Goal: Task Accomplishment & Management: Manage account settings

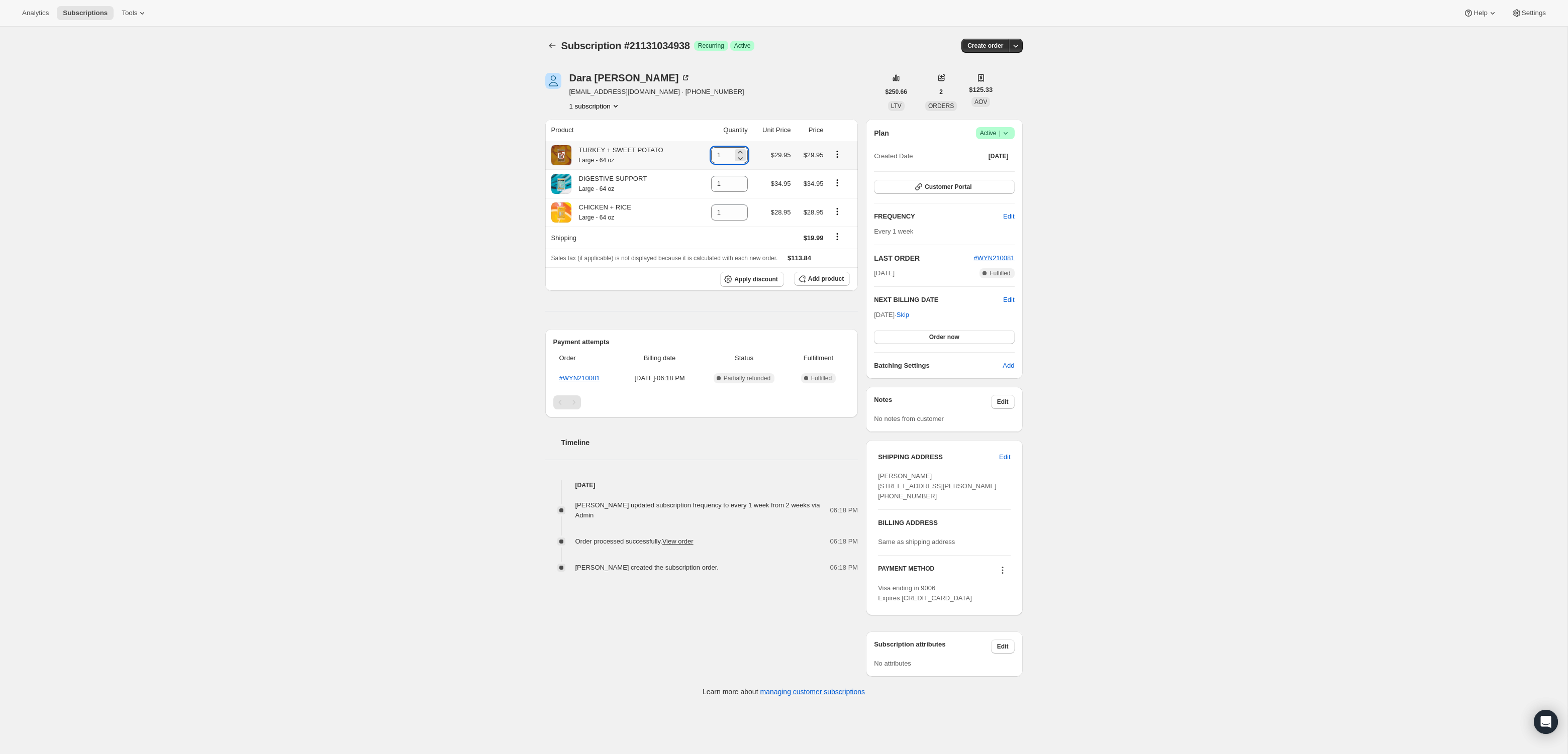
click at [716, 155] on input "1" at bounding box center [721, 155] width 22 height 16
type input "3"
click at [467, 154] on div "Subscription #21131034938. This page is ready Subscription #21131034938 Success…" at bounding box center [783, 367] width 1567 height 680
click at [718, 214] on input "1" at bounding box center [721, 213] width 22 height 16
type input "3"
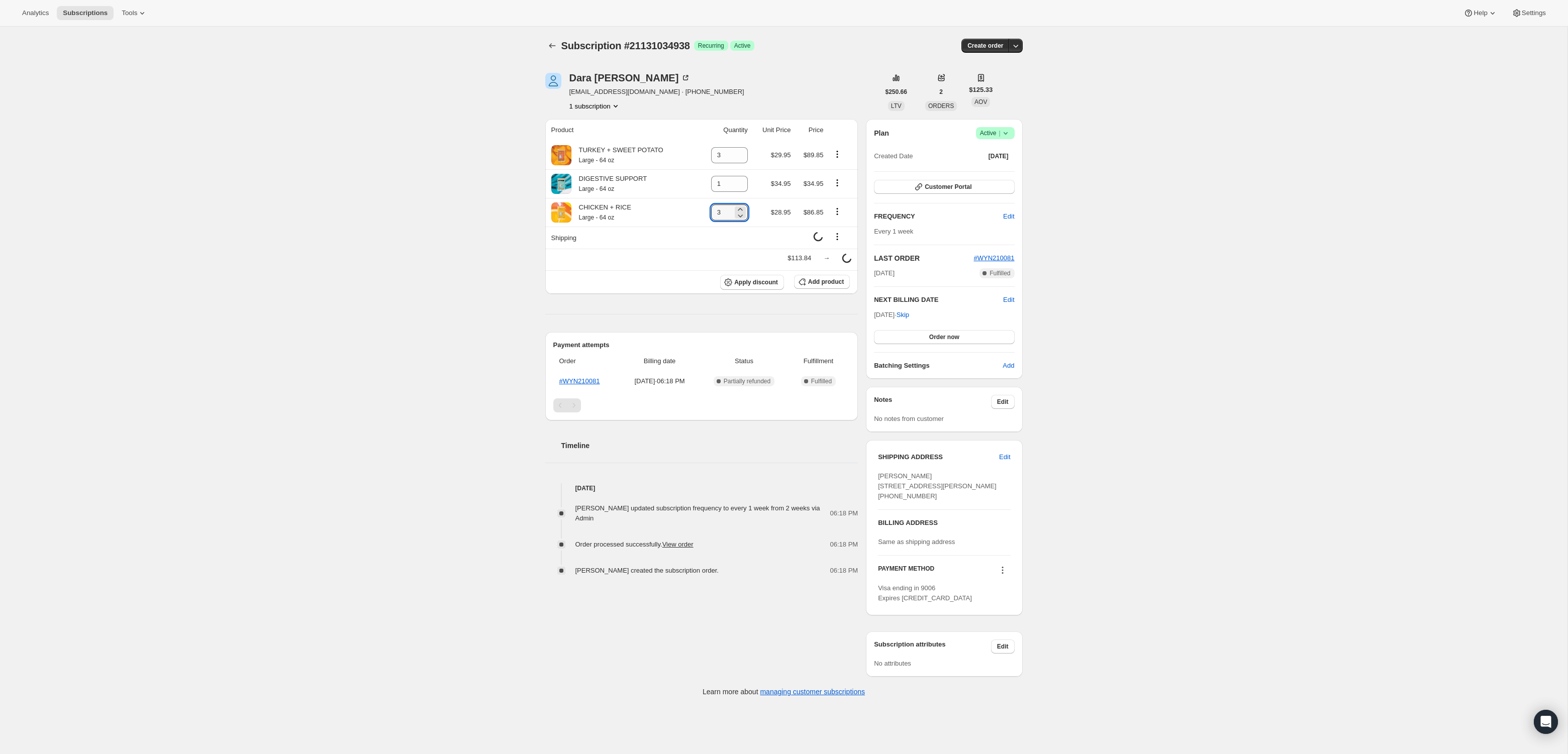
click at [430, 207] on div "Subscription #21131034938. This page is ready Subscription #21131034938 Success…" at bounding box center [783, 367] width 1567 height 680
click at [838, 184] on icon "Product actions" at bounding box center [836, 182] width 10 height 10
click at [844, 206] on span "Remove" at bounding box center [837, 202] width 37 height 10
type input "0"
click at [842, 236] on icon "Shipping actions" at bounding box center [836, 236] width 10 height 10
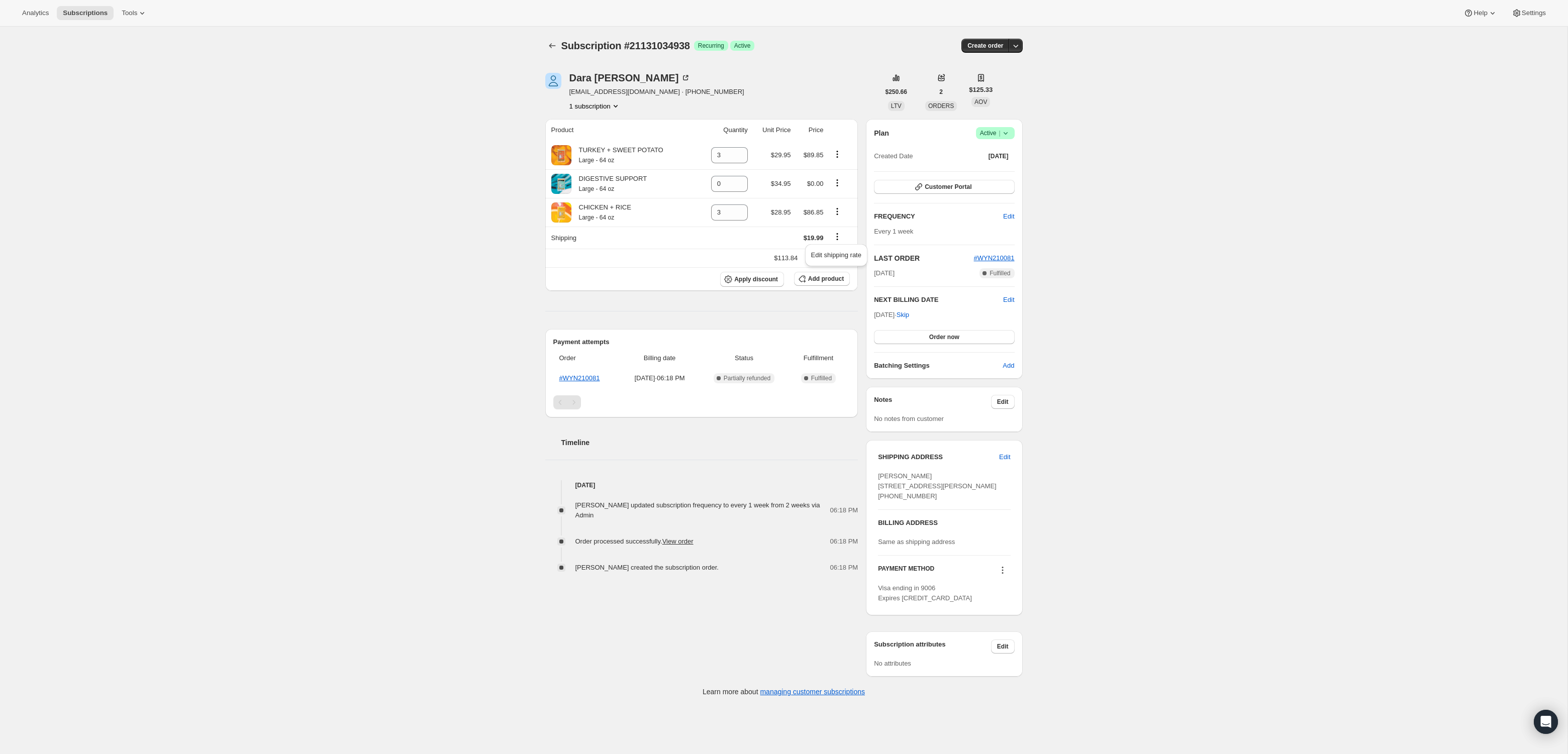
click at [436, 231] on div "Subscription #21131034938. This page is ready Subscription #21131034938 Success…" at bounding box center [783, 367] width 1567 height 680
click at [841, 186] on icon "Product actions" at bounding box center [836, 182] width 10 height 10
click at [835, 201] on span "Remove" at bounding box center [830, 202] width 24 height 7
click at [838, 236] on icon "Shipping actions" at bounding box center [837, 237] width 1 height 1
click at [841, 254] on span "Edit shipping rate" at bounding box center [836, 255] width 50 height 7
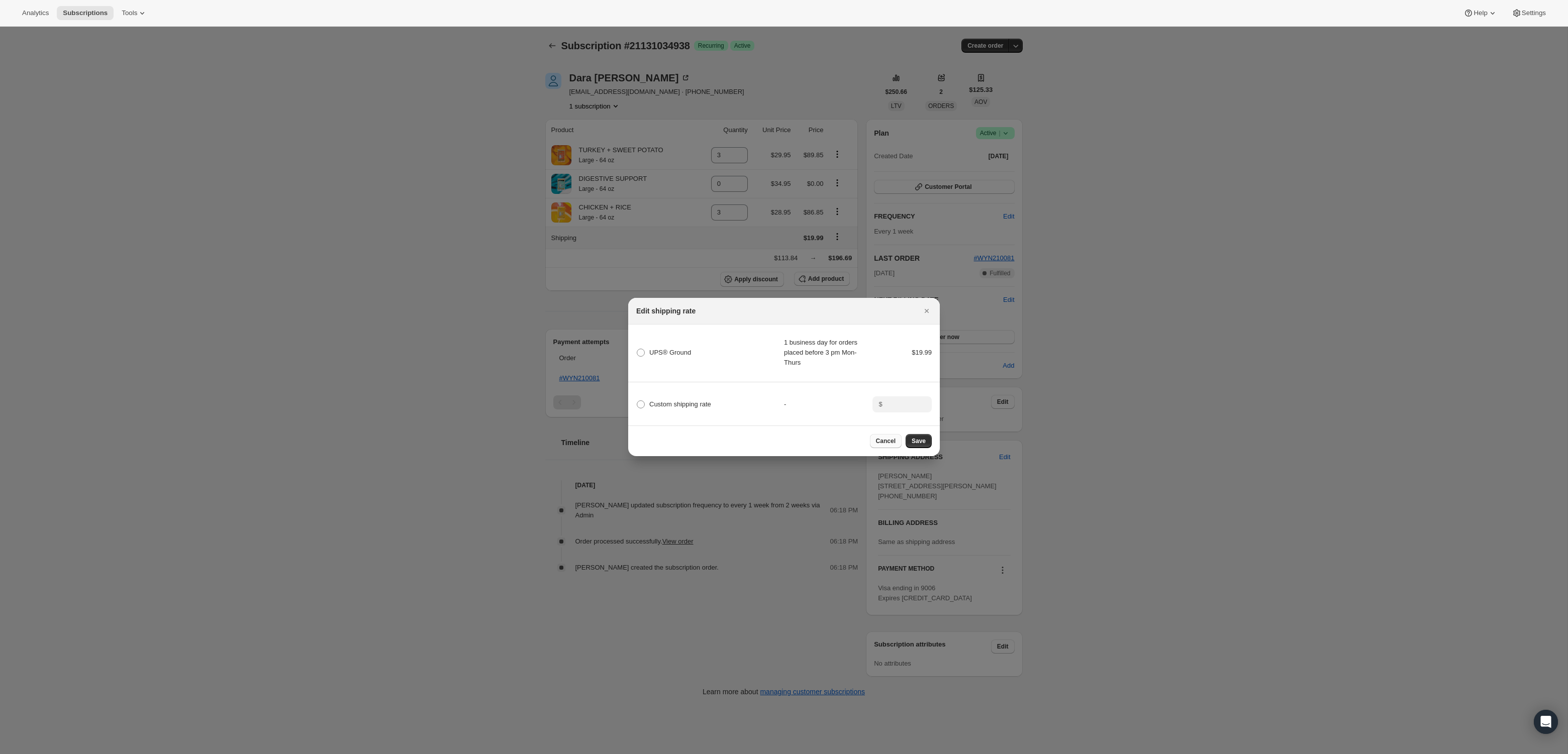
click at [879, 444] on span "Cancel" at bounding box center [886, 441] width 19 height 8
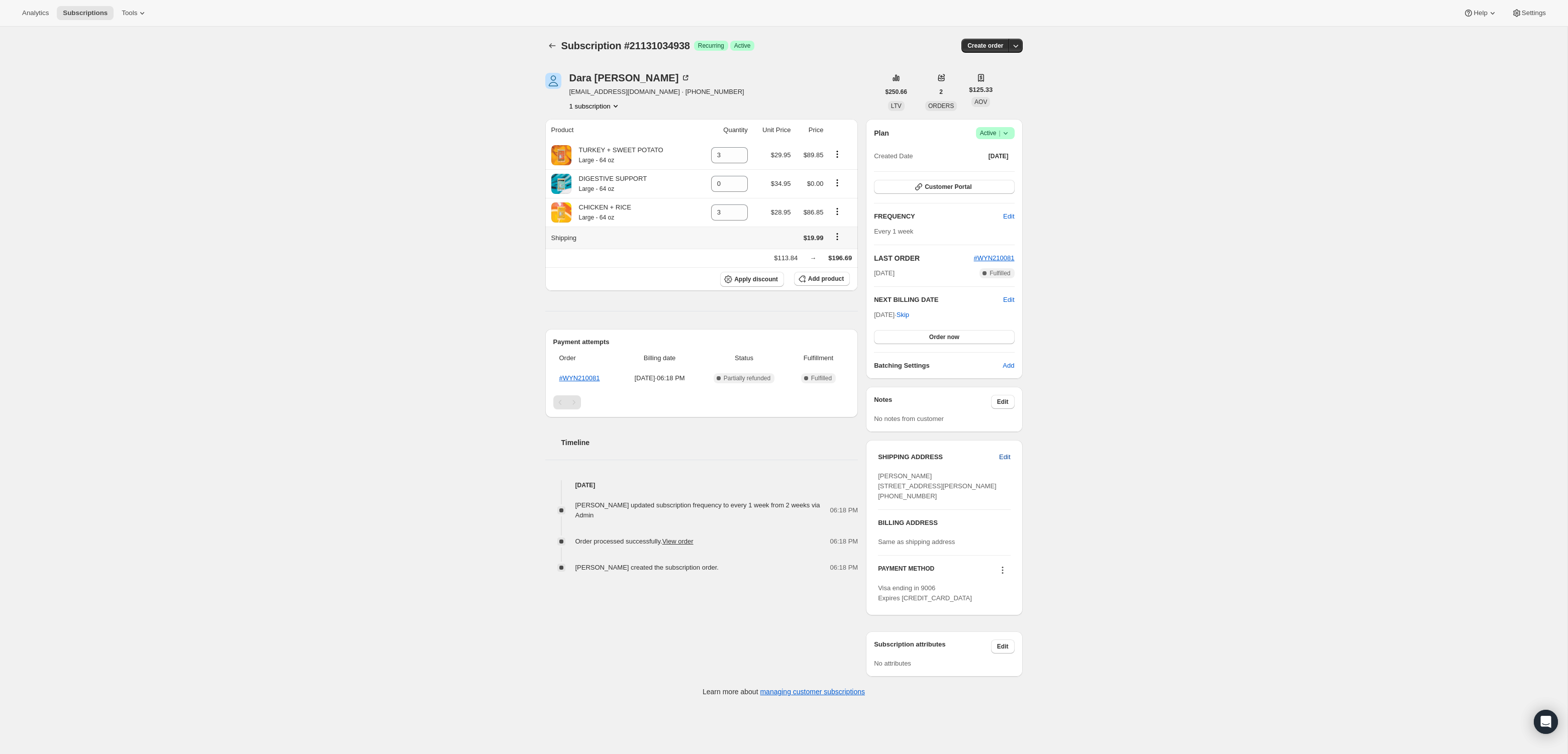
click at [1004, 457] on span "Edit" at bounding box center [1004, 457] width 11 height 10
select select "FL"
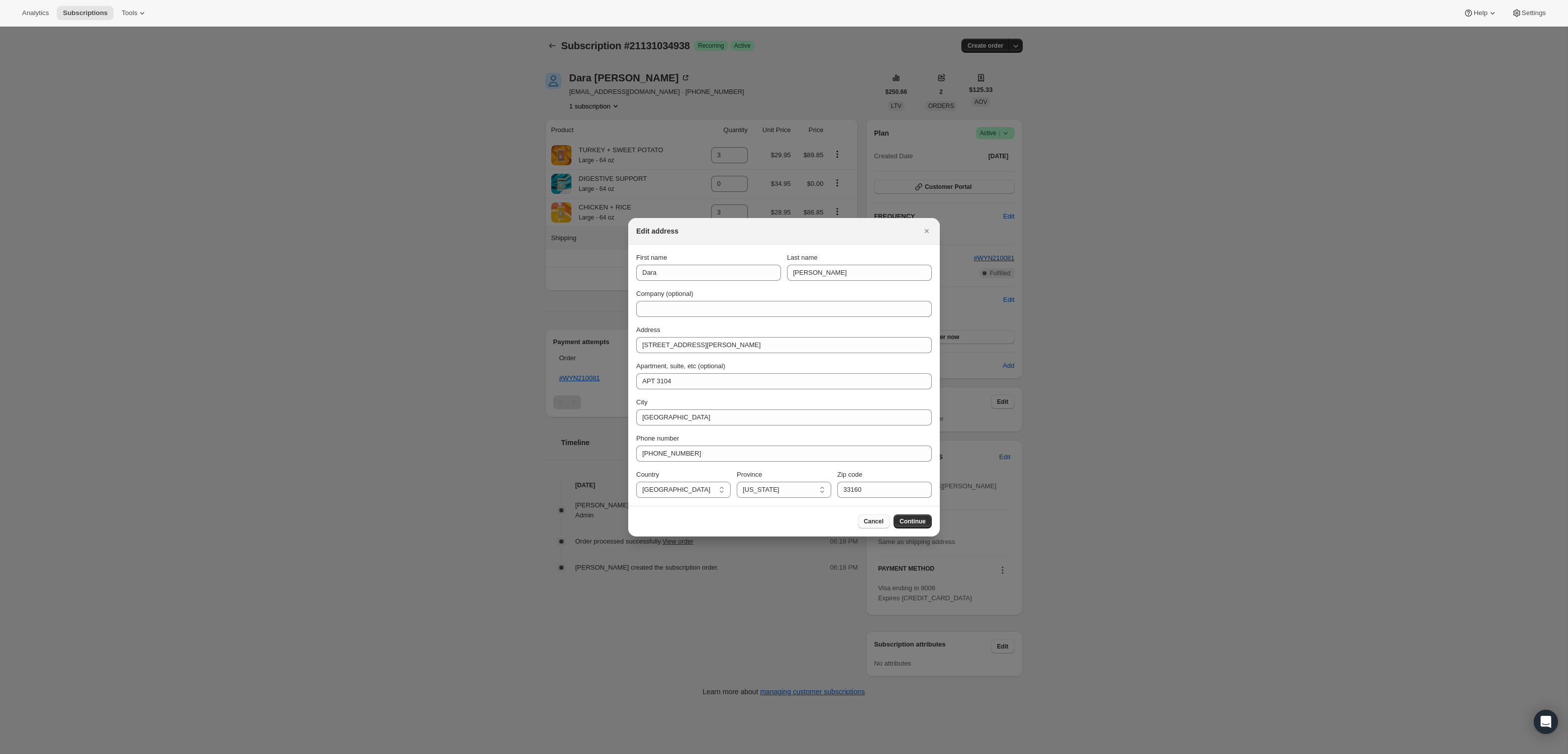
click at [865, 526] on button "Cancel" at bounding box center [874, 521] width 31 height 14
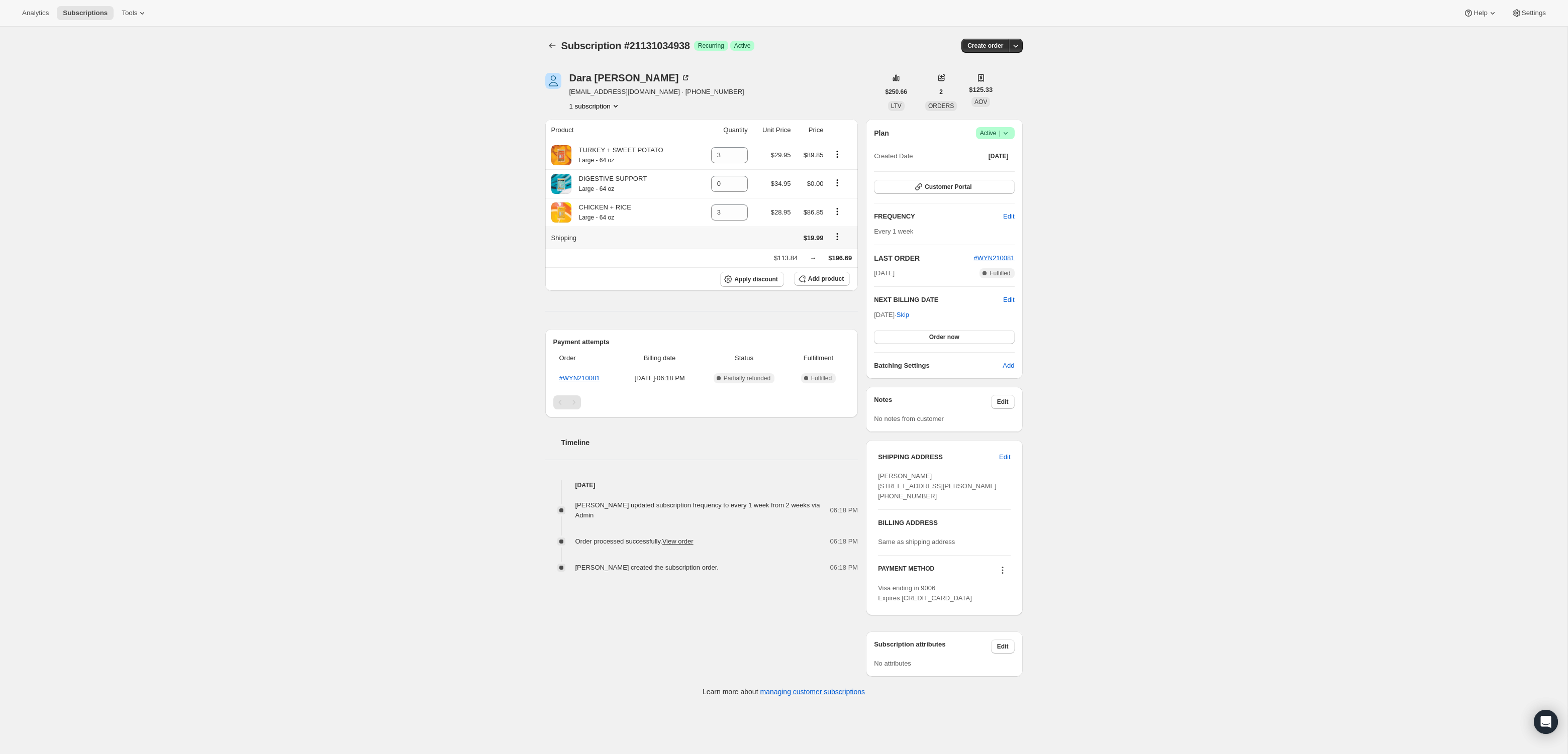
click at [836, 238] on icon "Shipping actions" at bounding box center [836, 236] width 10 height 10
click at [839, 254] on span "Edit shipping rate" at bounding box center [836, 255] width 50 height 7
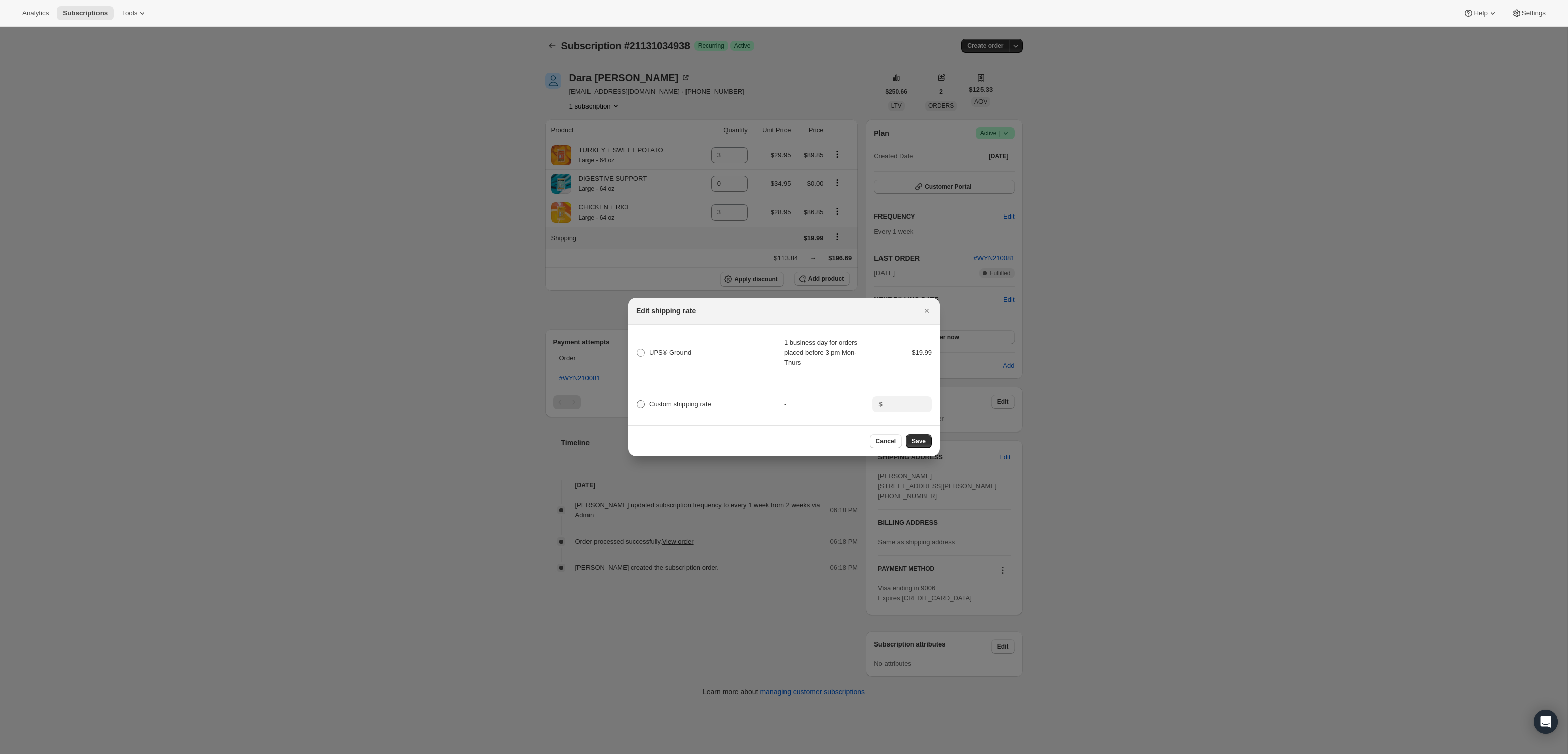
click at [658, 407] on span "Custom shipping rate" at bounding box center [680, 404] width 62 height 7
click at [638, 401] on input "Custom shipping rate" at bounding box center [637, 401] width 1 height 1
radio input "true"
click at [906, 410] on input ":rb8:" at bounding box center [901, 404] width 31 height 16
type input "0"
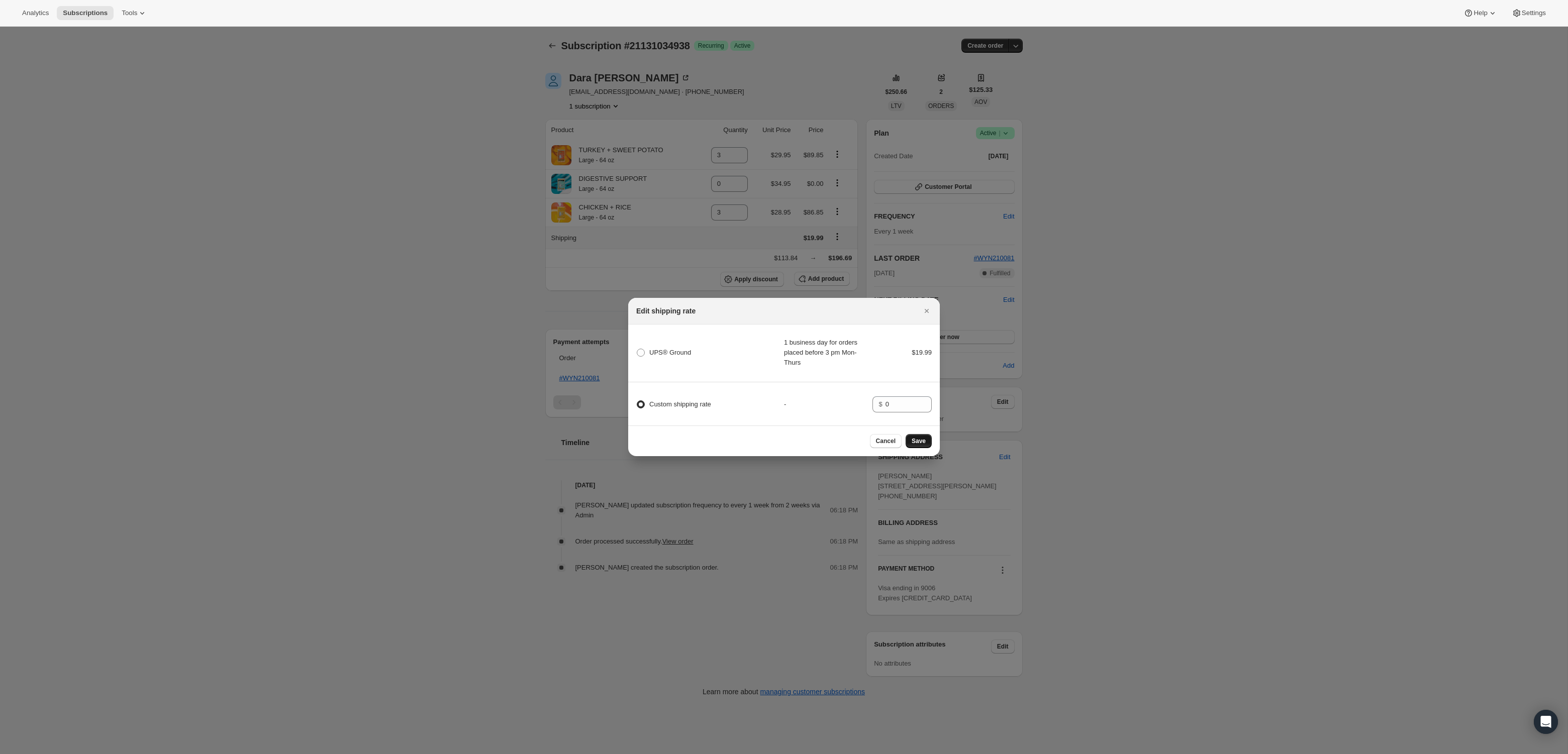
click at [925, 442] on span "Save" at bounding box center [919, 441] width 14 height 8
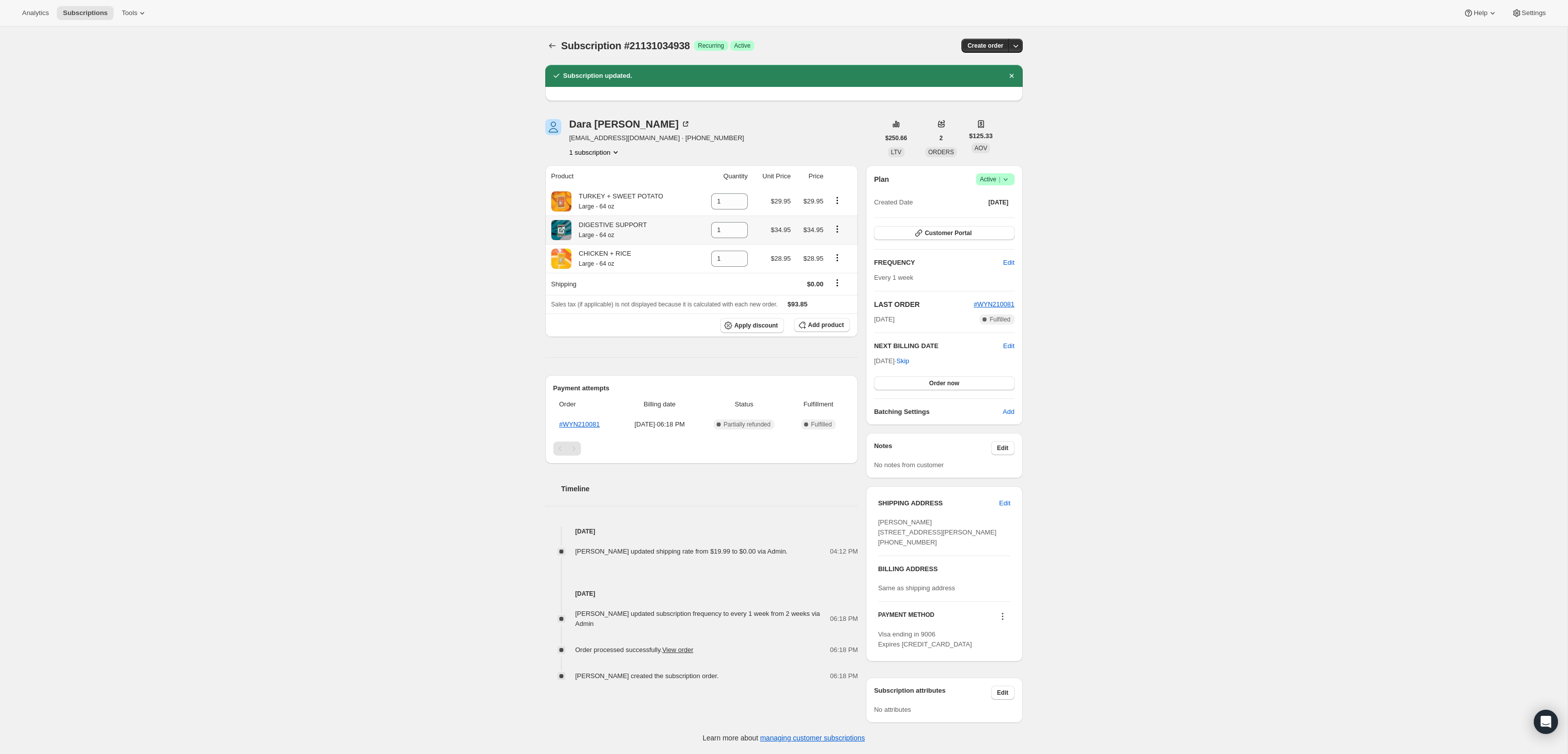
click at [837, 232] on icon "Product actions" at bounding box center [836, 229] width 10 height 10
click at [836, 246] on span "Remove" at bounding box center [830, 248] width 24 height 7
type input "0"
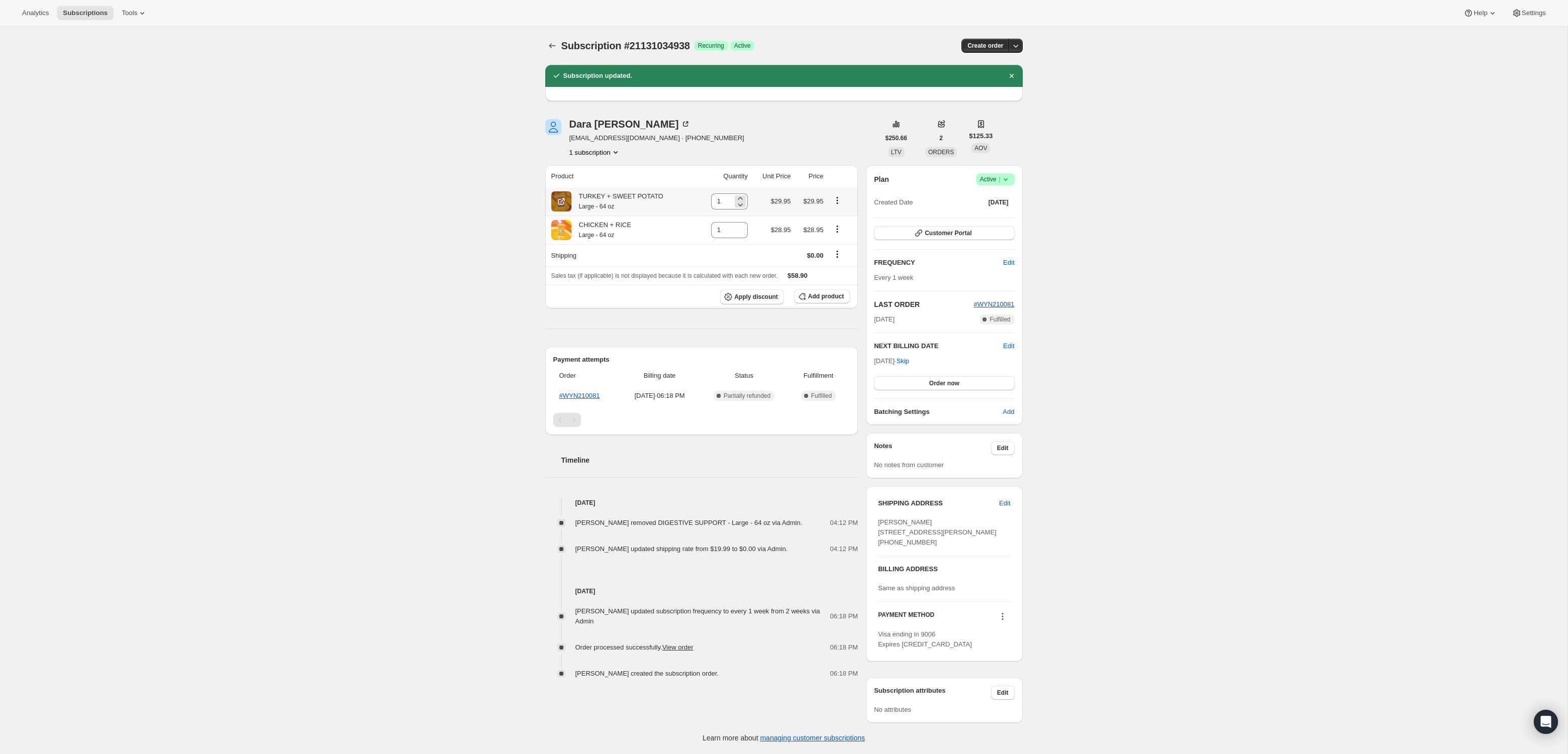
click at [729, 203] on div "1" at bounding box center [729, 202] width 37 height 16
type input "3"
click at [727, 225] on input "1" at bounding box center [721, 230] width 22 height 16
type input "1"
type input "3"
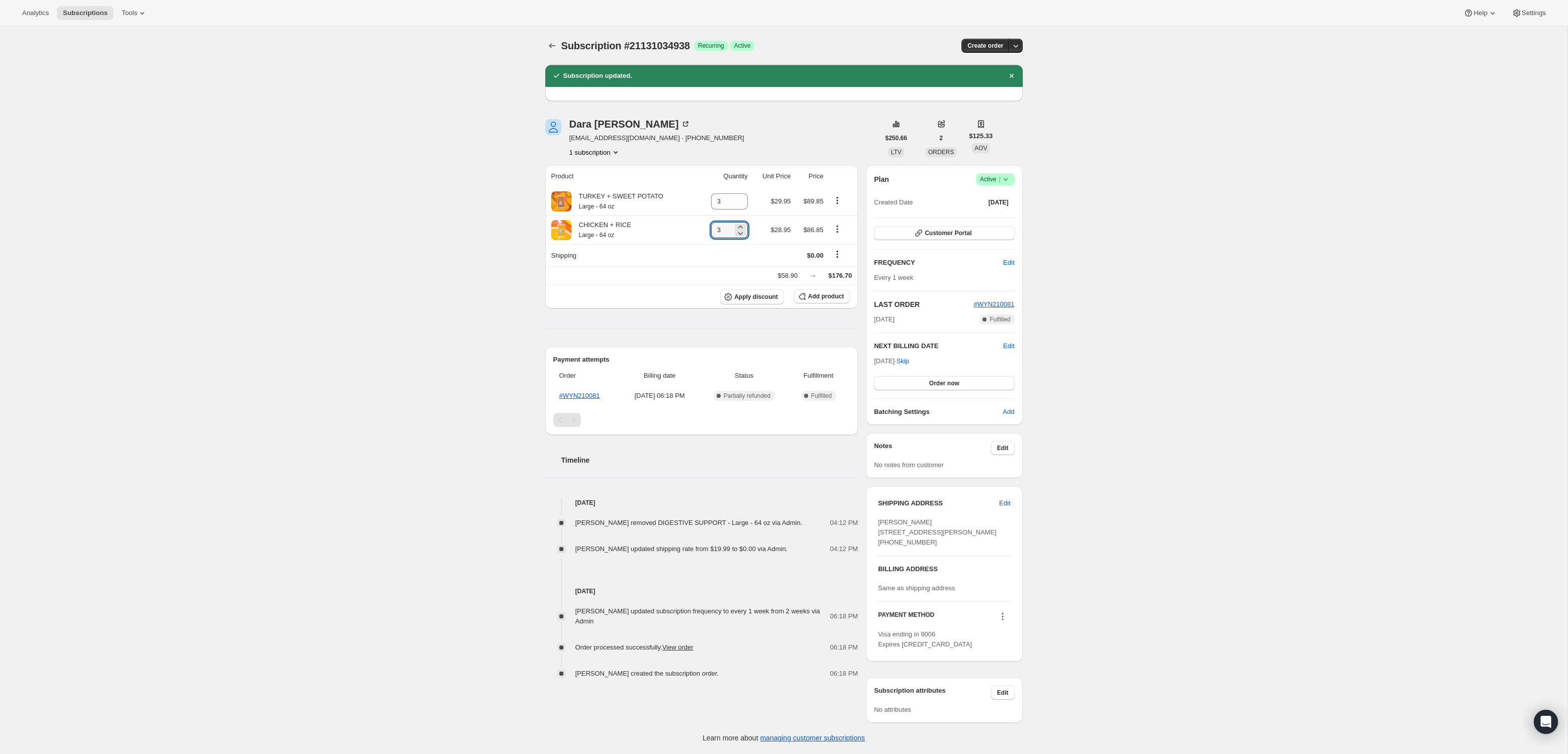
click at [409, 228] on div "Subscription #21131034938. This page is ready Subscription #21131034938 Success…" at bounding box center [783, 390] width 1567 height 726
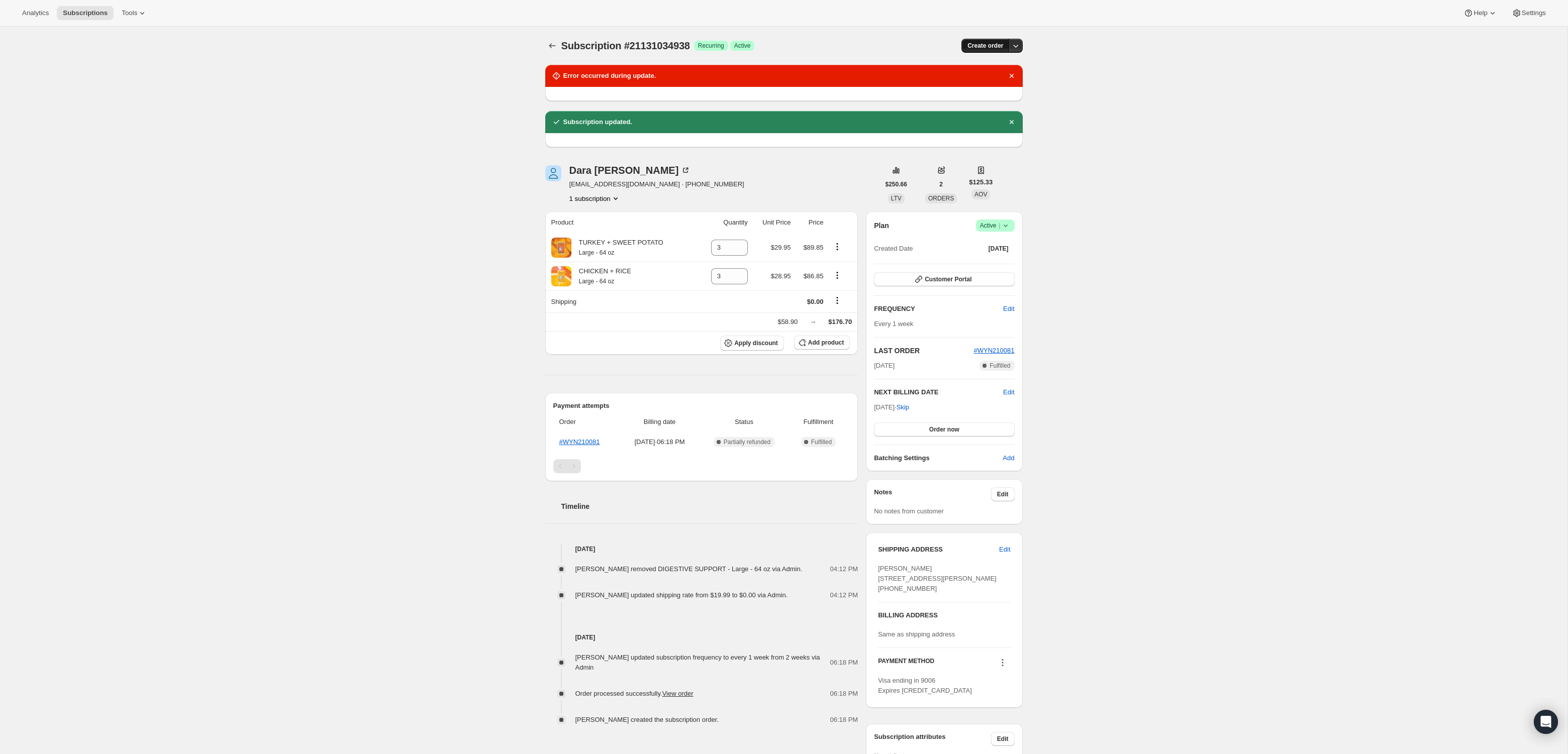
click at [988, 43] on span "Create order" at bounding box center [985, 46] width 36 height 8
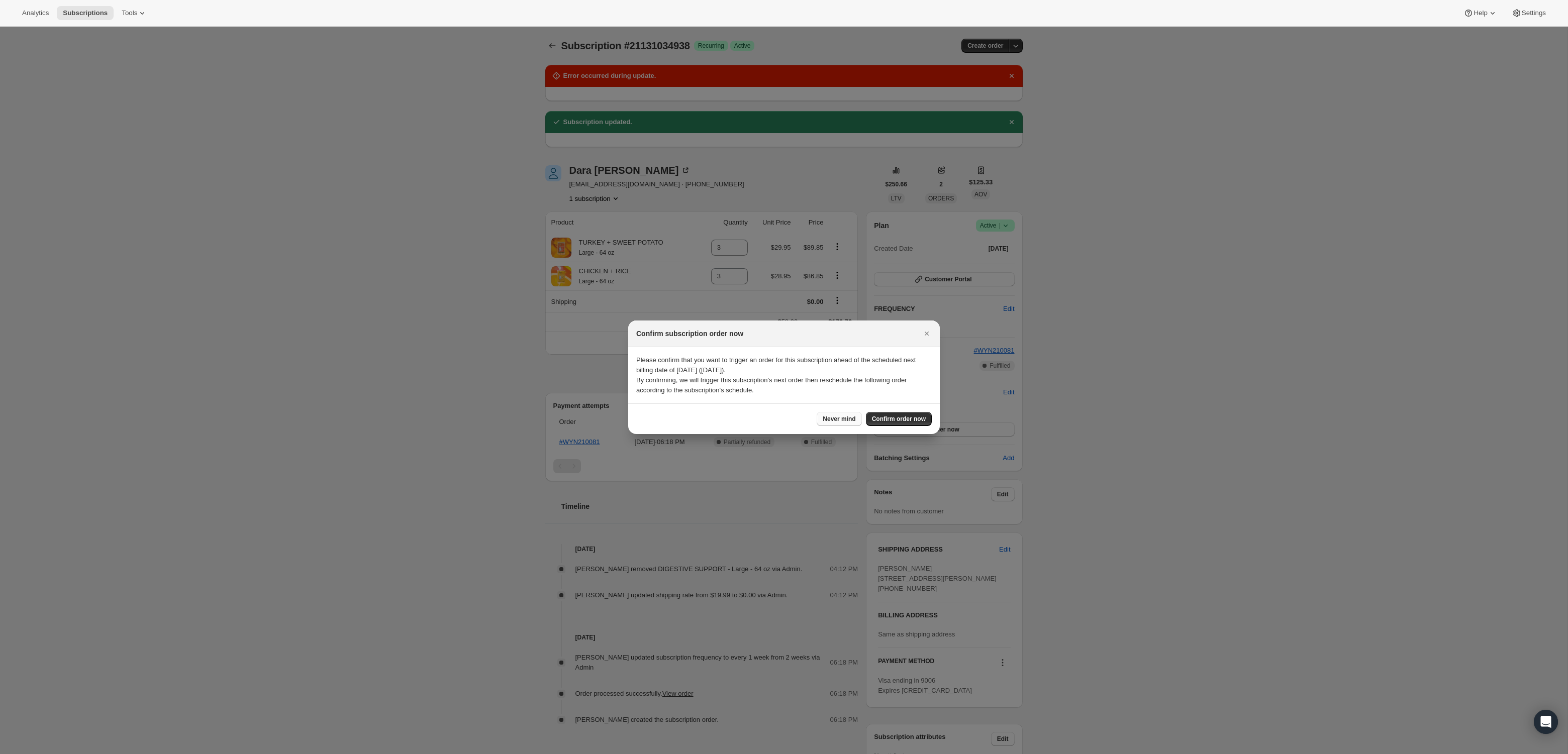
click at [848, 421] on span "Never mind" at bounding box center [839, 418] width 33 height 8
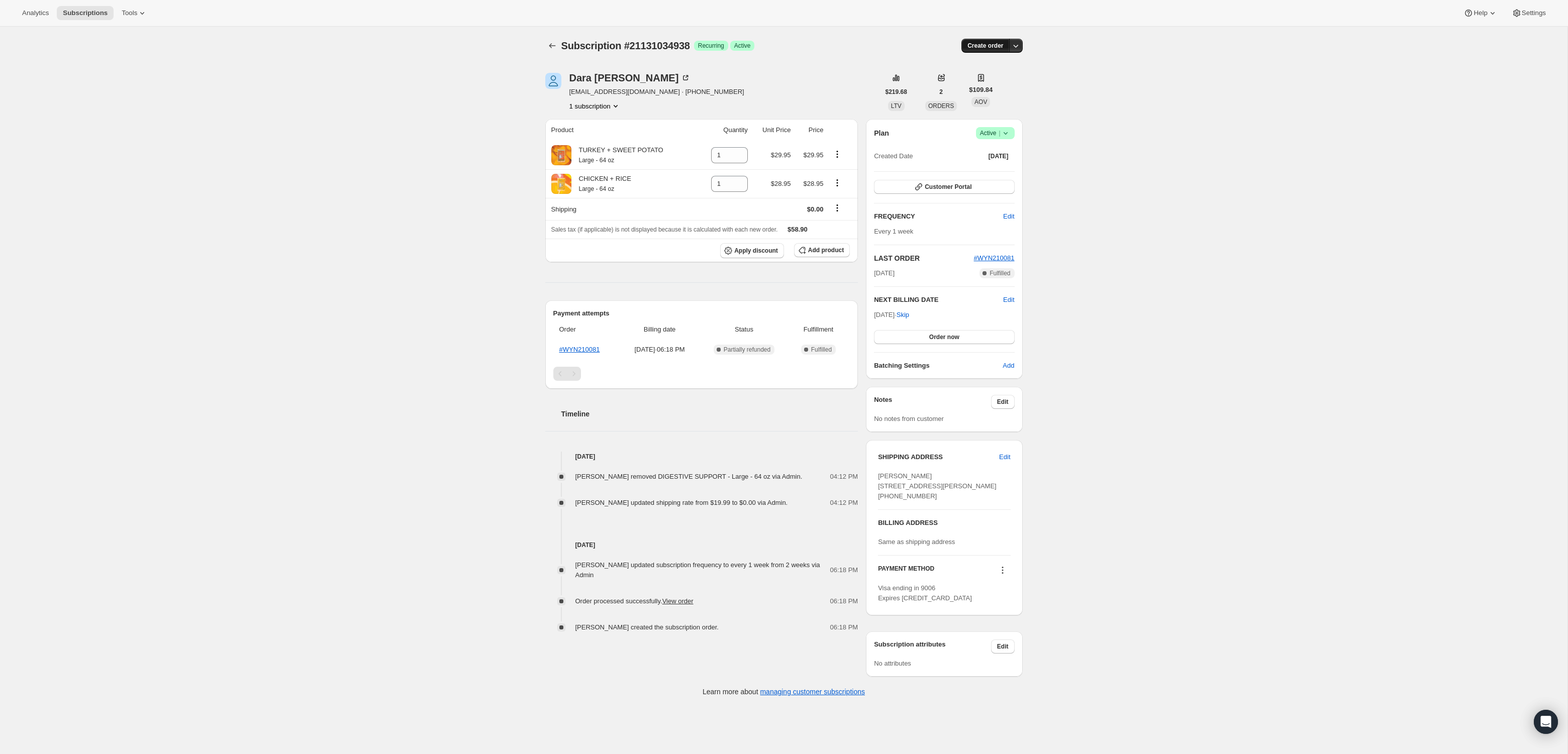
click at [988, 43] on span "Create order" at bounding box center [985, 46] width 36 height 8
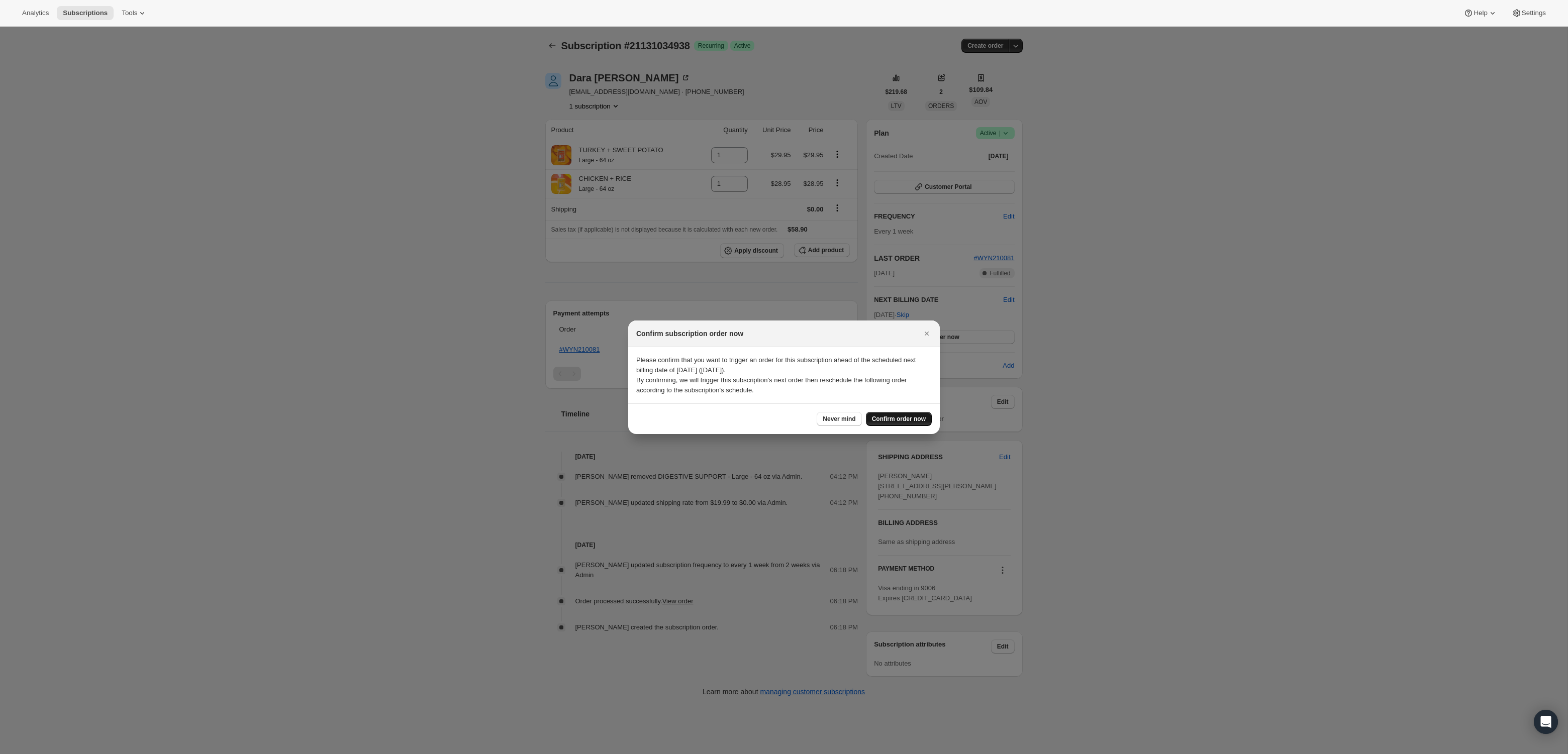
click at [921, 419] on span "Confirm order now" at bounding box center [899, 418] width 54 height 8
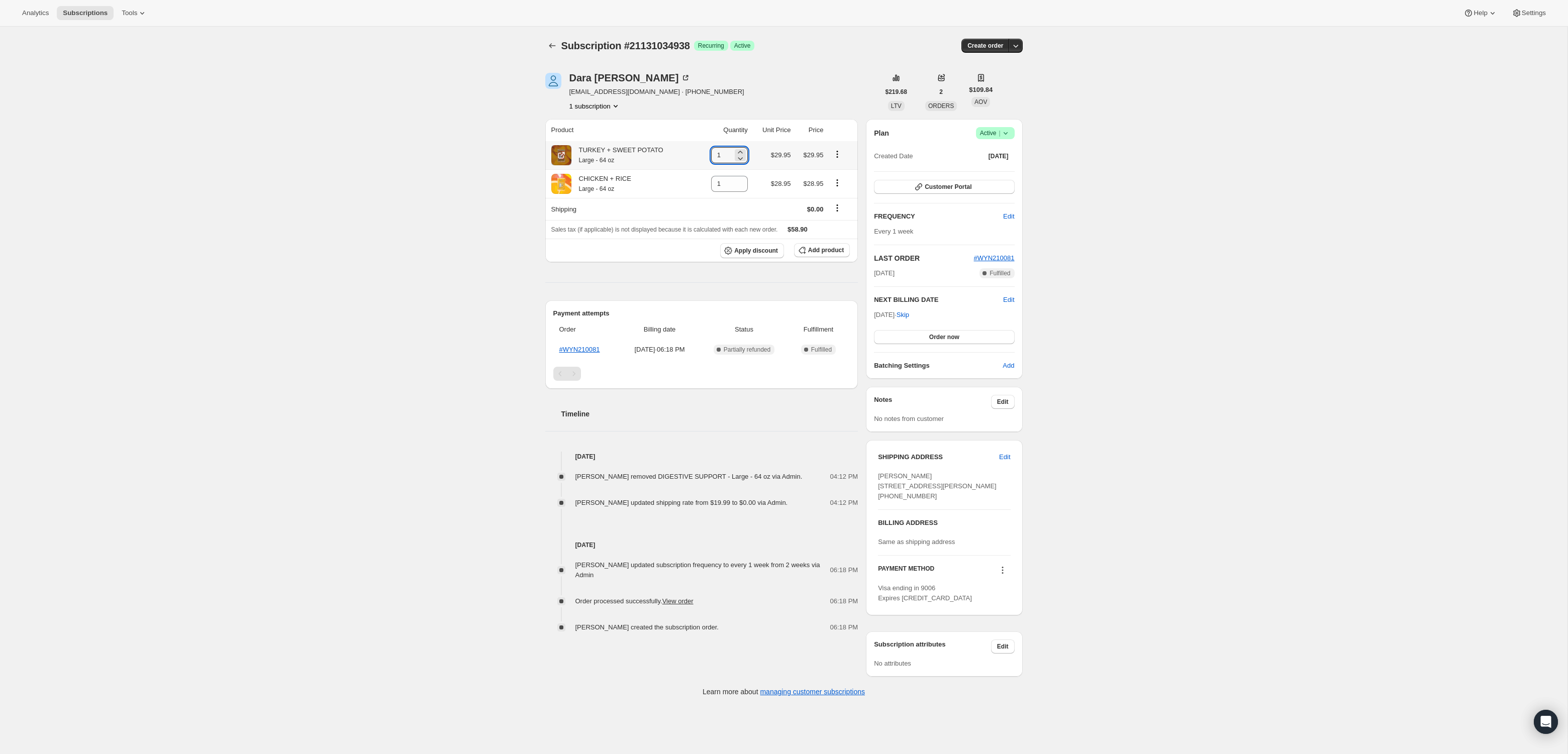
drag, startPoint x: 723, startPoint y: 155, endPoint x: 705, endPoint y: 152, distance: 18.2
click at [705, 152] on td "1" at bounding box center [724, 155] width 54 height 28
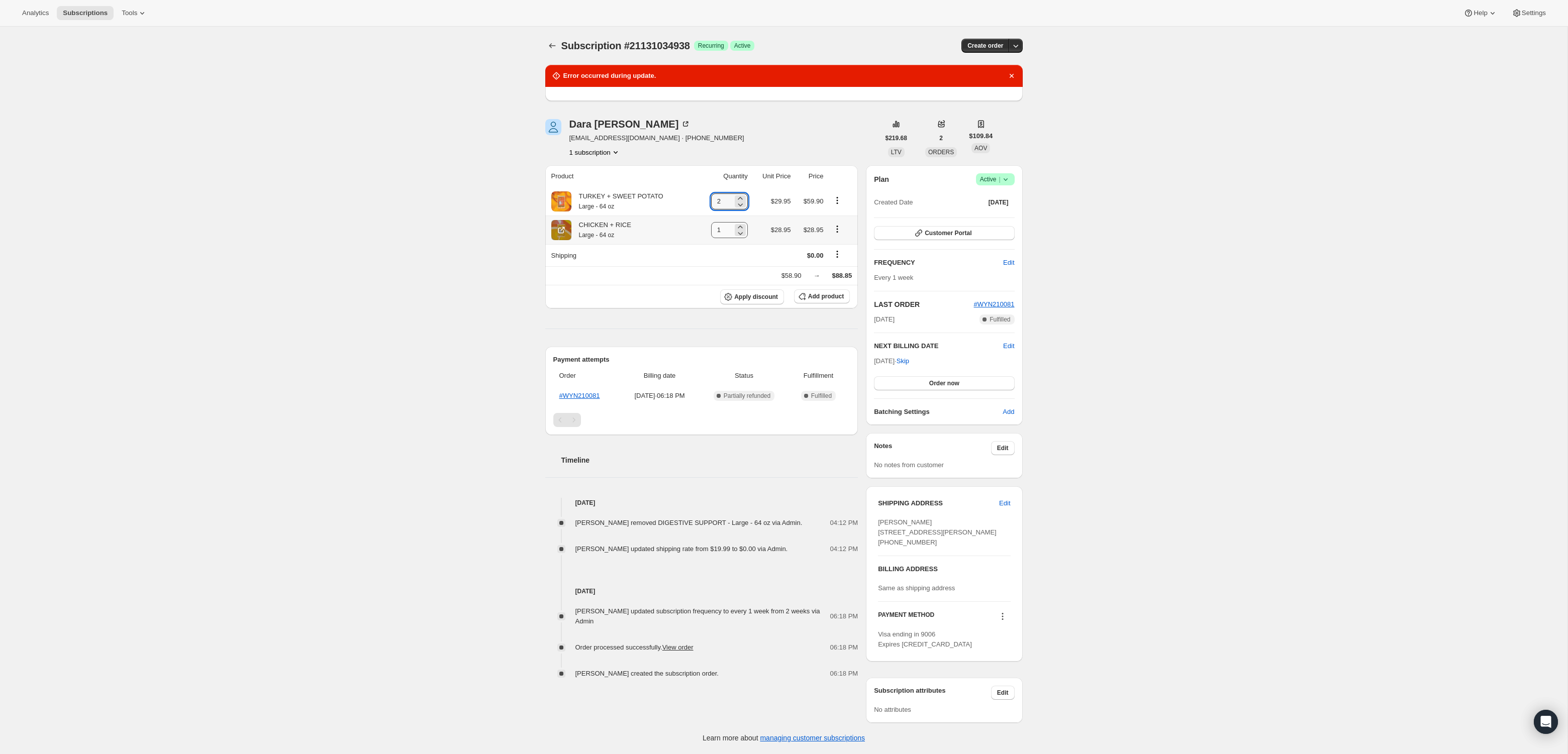
type input "2"
drag, startPoint x: 720, startPoint y: 229, endPoint x: 700, endPoint y: 228, distance: 20.0
click at [700, 228] on td "1" at bounding box center [724, 229] width 54 height 28
type input "2"
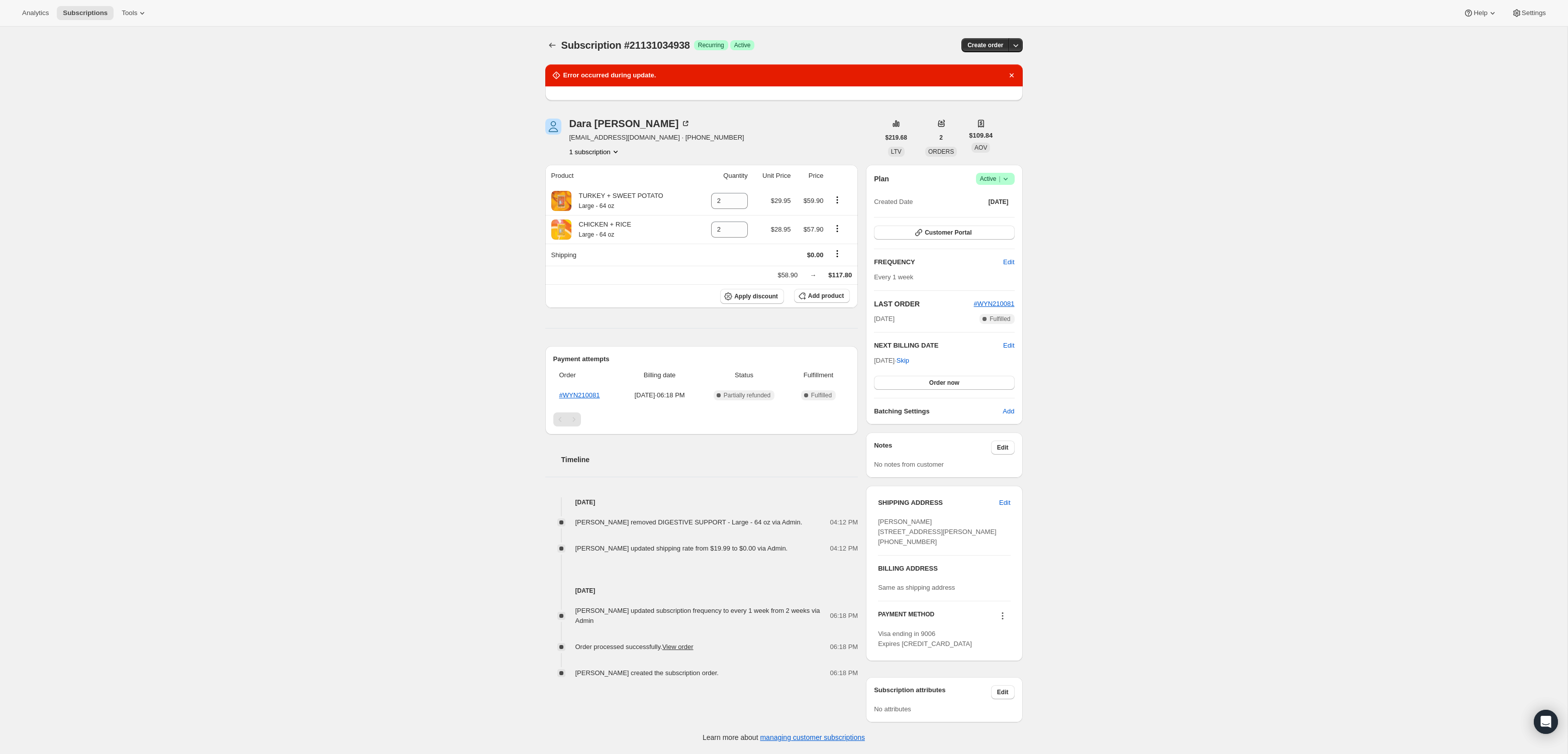
click at [439, 135] on div "Subscription #21131034938. This page is ready Subscription #21131034938 Success…" at bounding box center [783, 389] width 1567 height 726
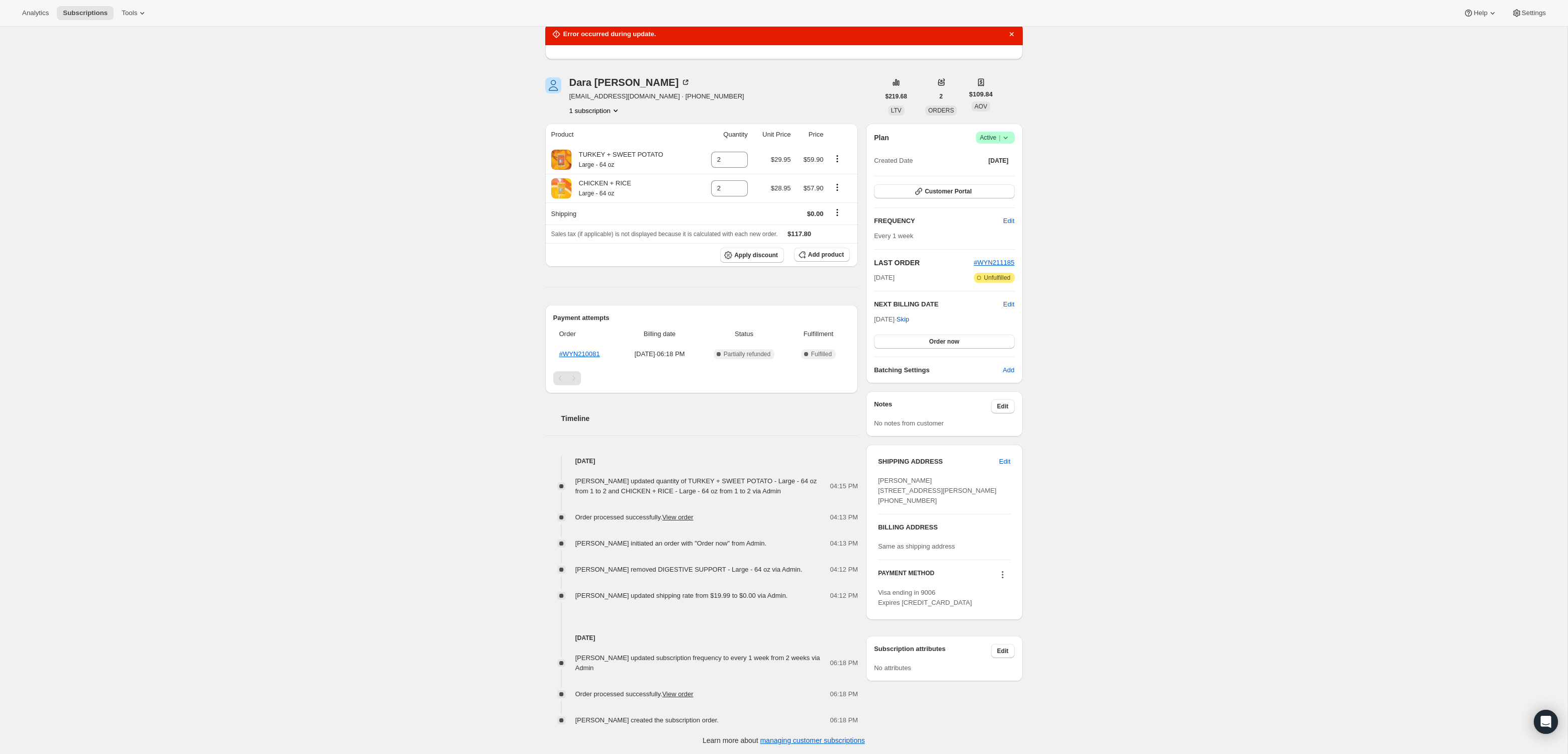
scroll to position [0, 0]
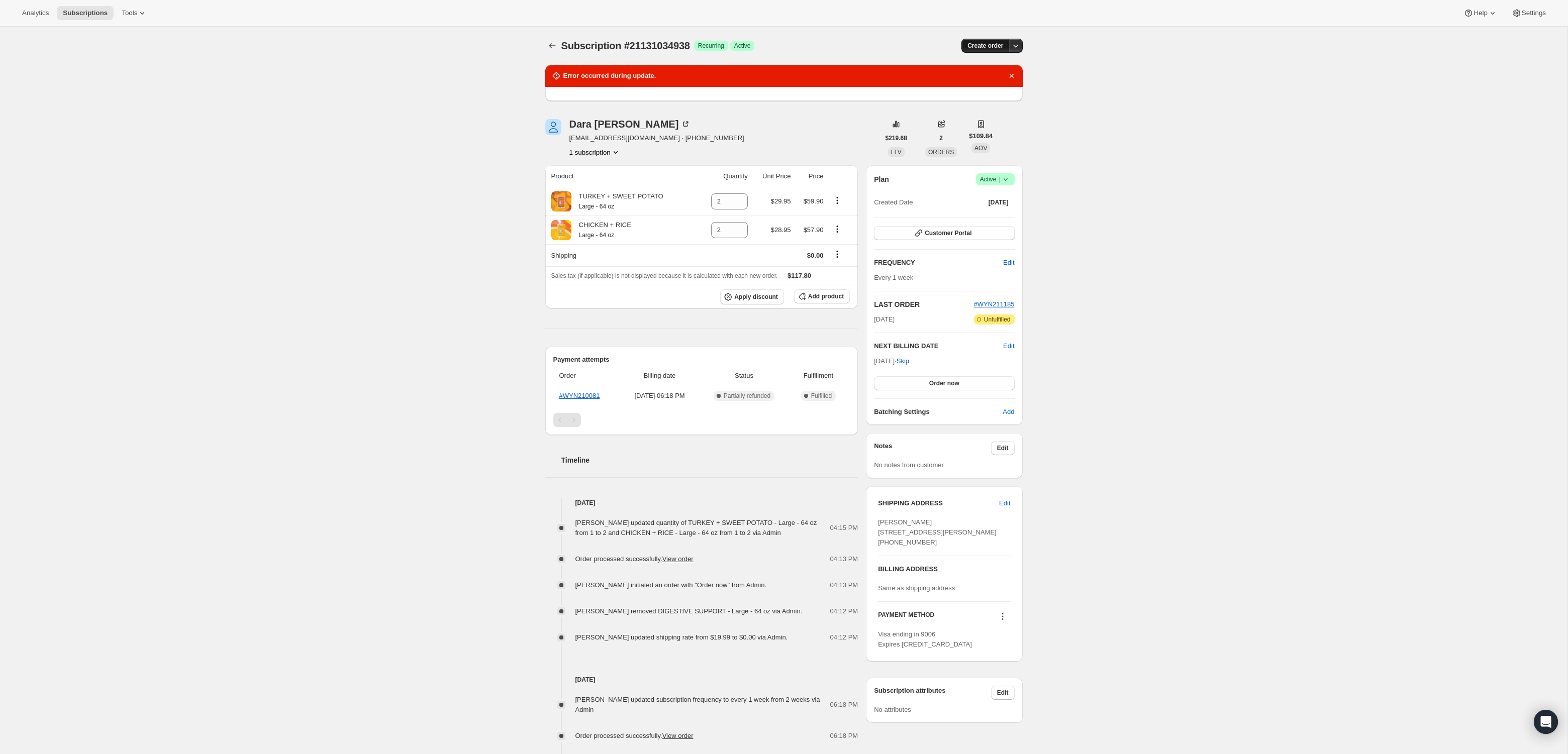
click at [991, 43] on span "Create order" at bounding box center [985, 46] width 36 height 8
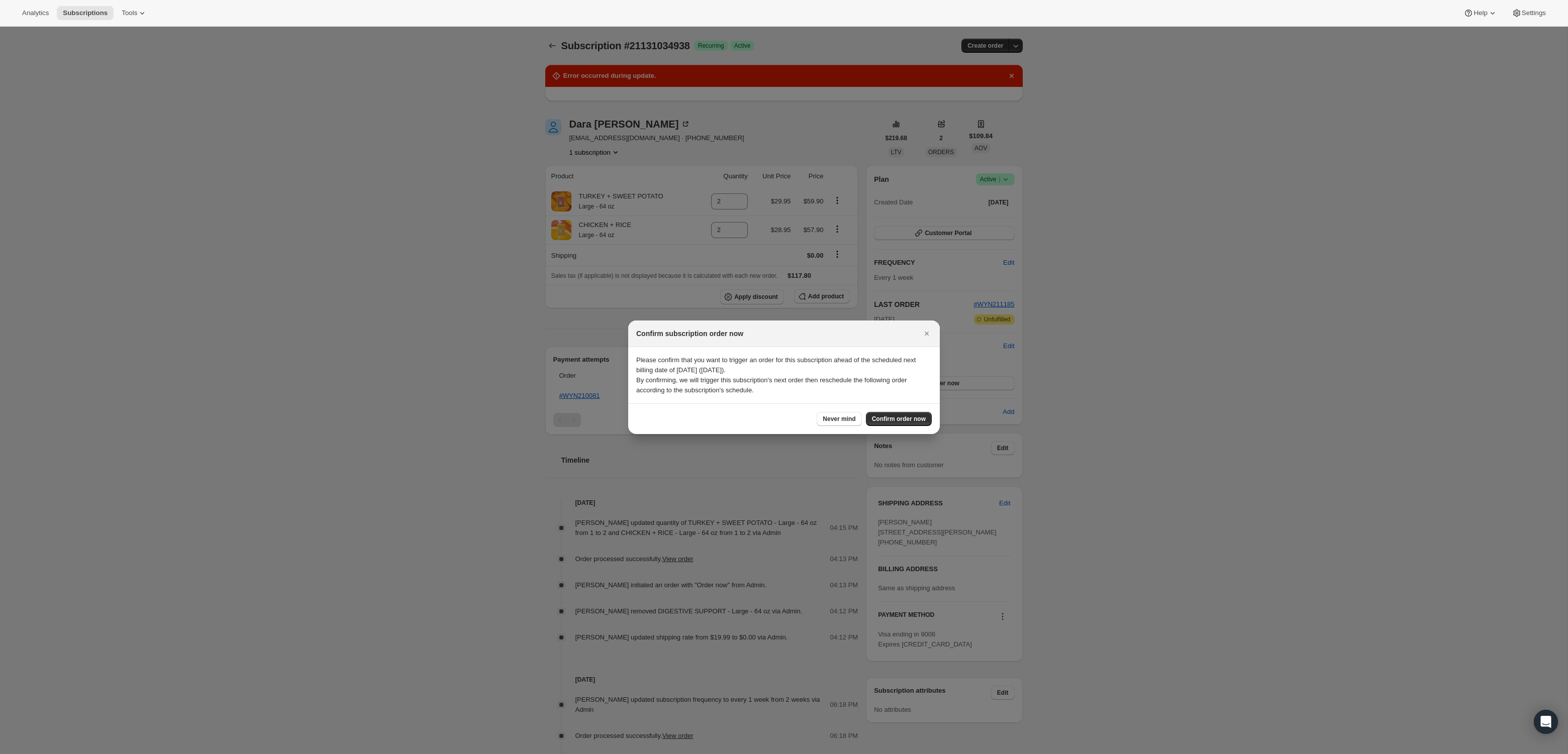
click at [838, 418] on span "Never mind" at bounding box center [839, 418] width 33 height 8
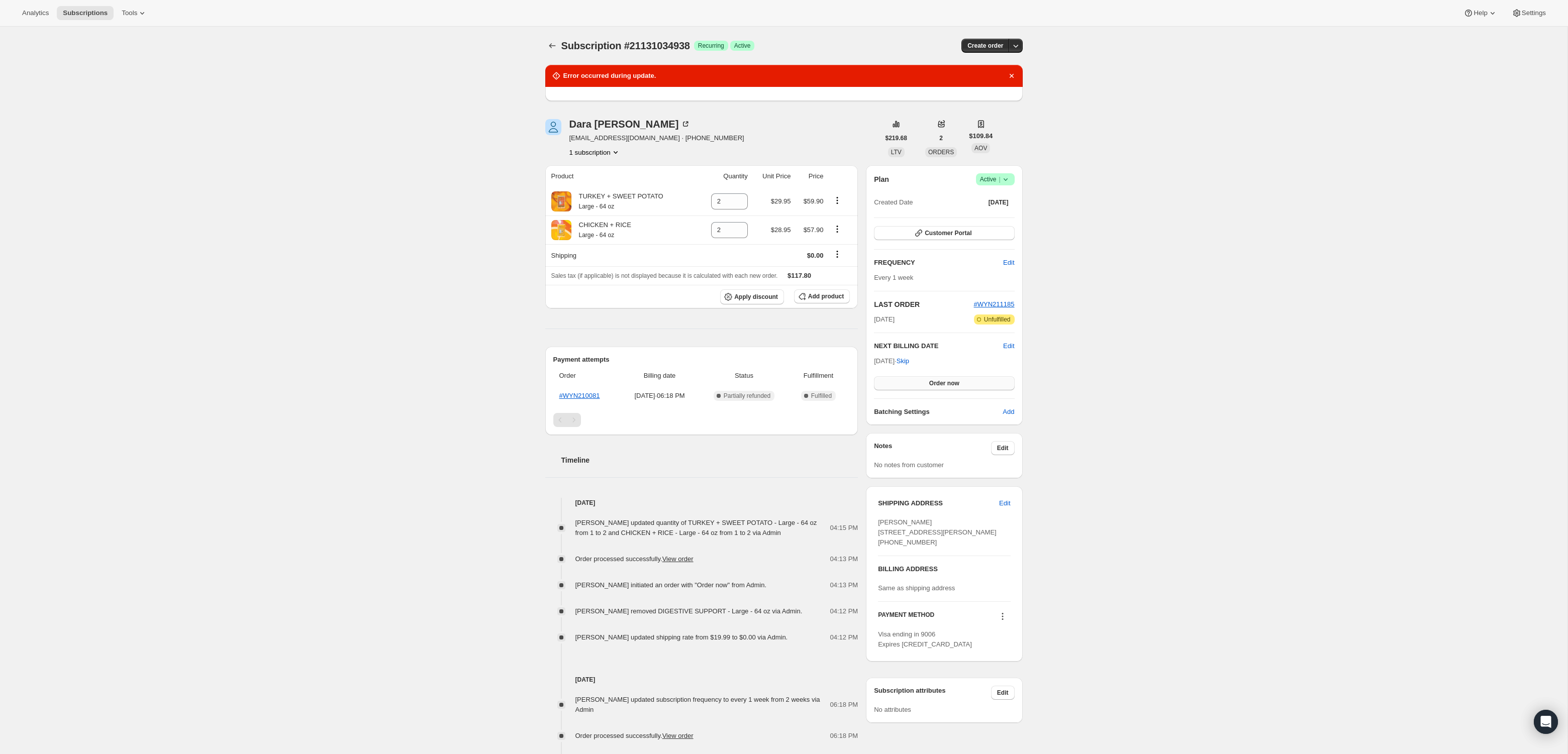
click at [910, 382] on button "Order now" at bounding box center [944, 383] width 141 height 14
click at [909, 381] on button "Click to confirm" at bounding box center [944, 383] width 141 height 14
click at [592, 123] on div "[PERSON_NAME]" at bounding box center [630, 123] width 122 height 10
drag, startPoint x: 717, startPoint y: 204, endPoint x: 697, endPoint y: 202, distance: 20.1
click at [697, 202] on td "2" at bounding box center [724, 202] width 54 height 28
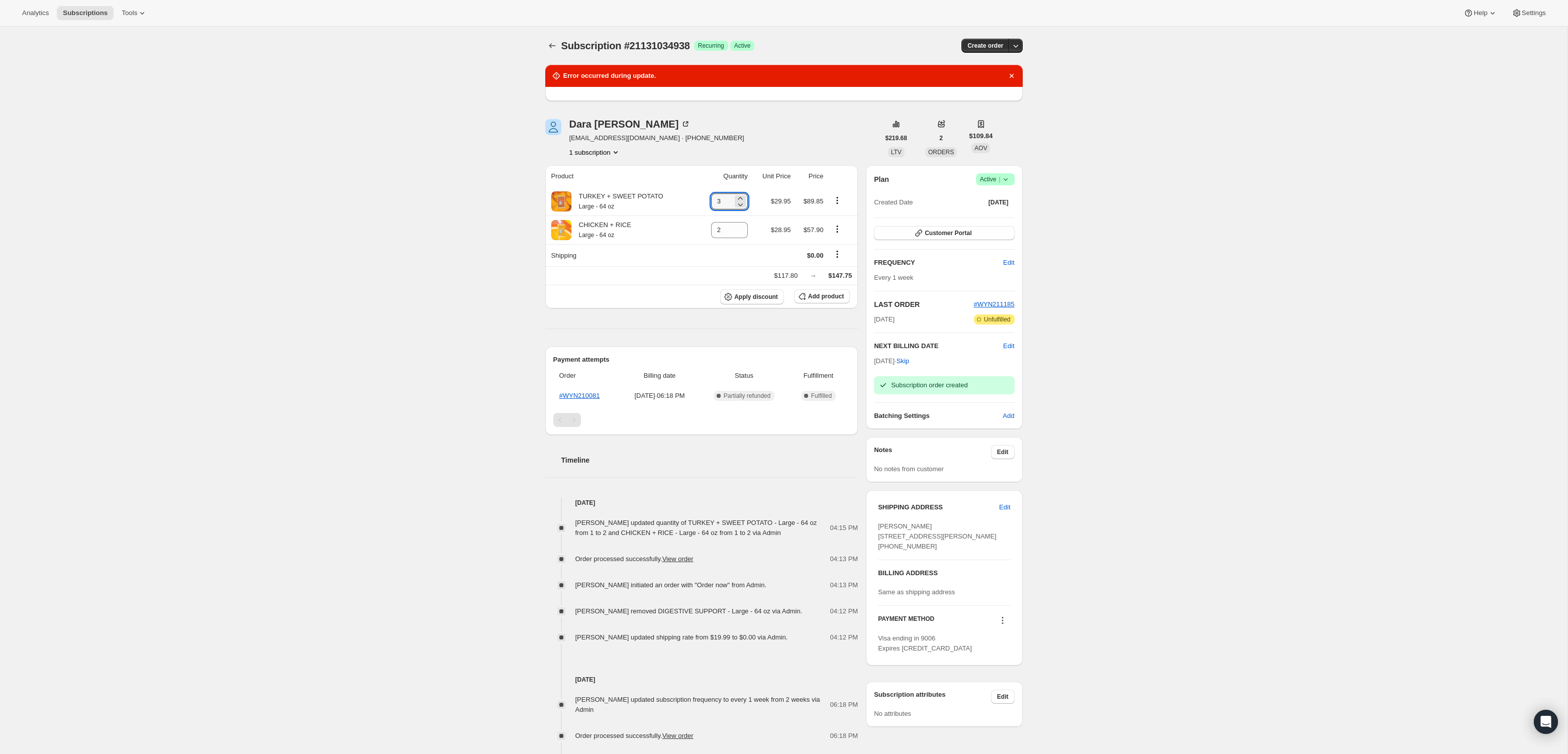
type input "3"
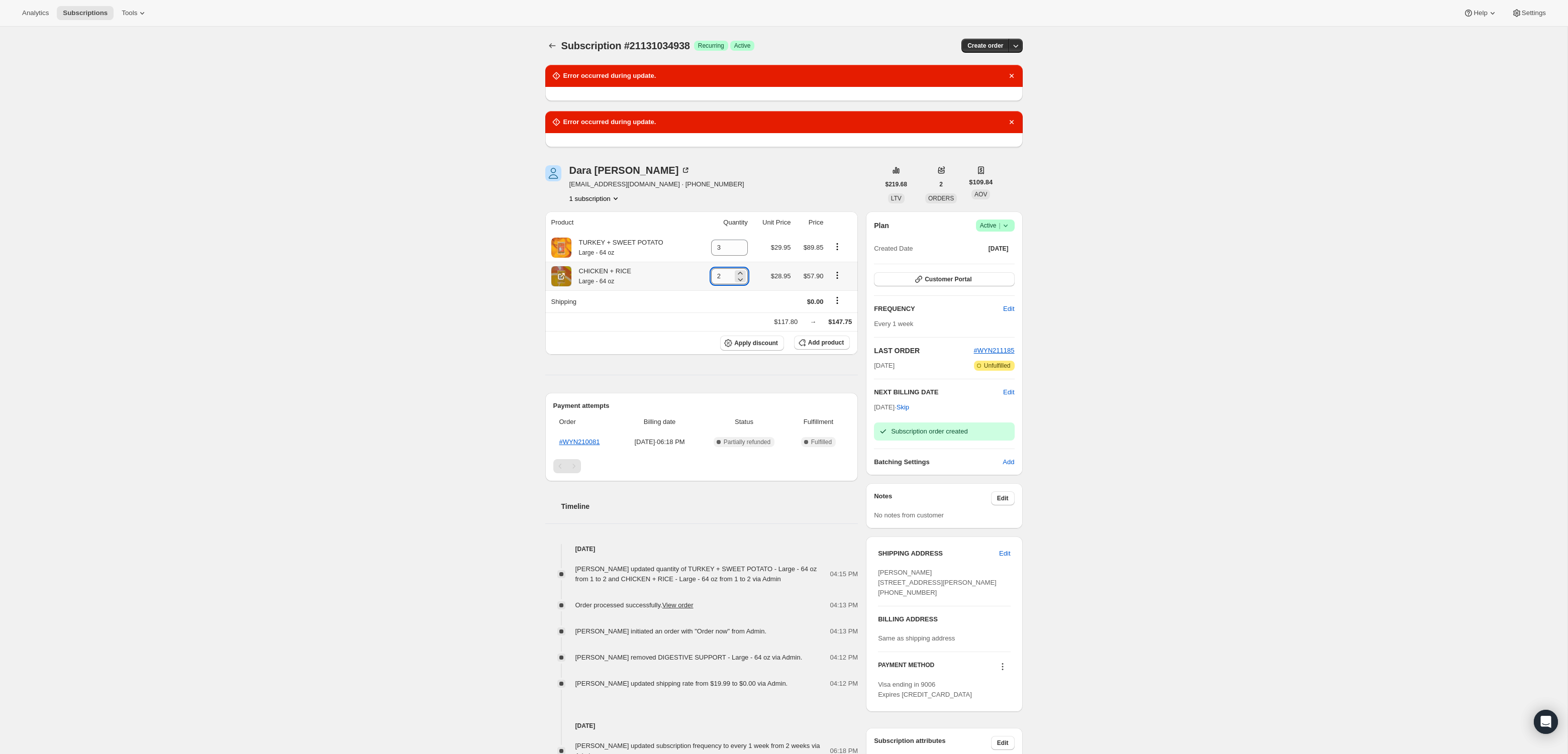
drag, startPoint x: 723, startPoint y: 274, endPoint x: 707, endPoint y: 274, distance: 16.0
click at [711, 274] on input "2" at bounding box center [721, 276] width 22 height 16
type input "3"
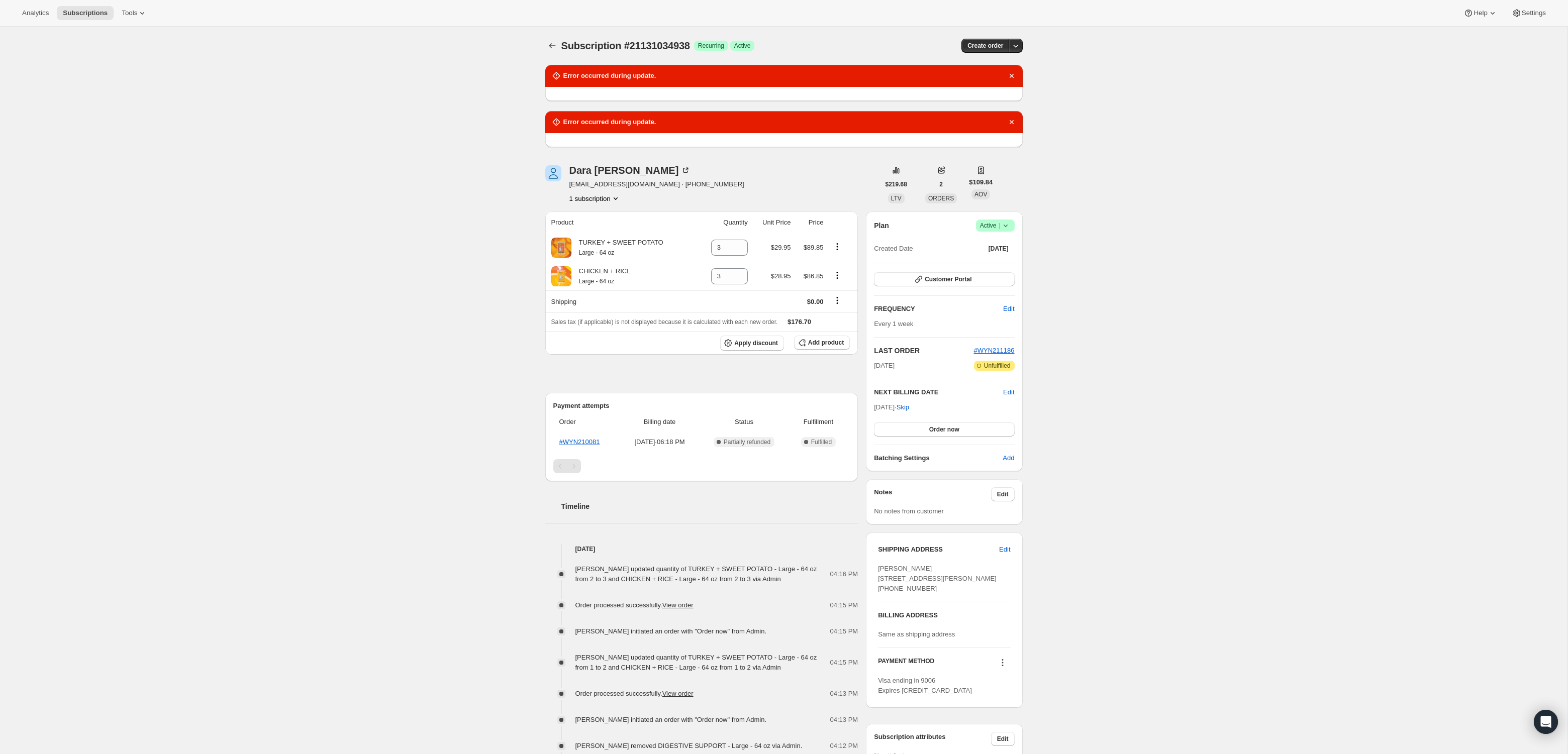
click at [1010, 229] on span "Success Active |" at bounding box center [996, 226] width 39 height 12
click at [1003, 248] on span "Pause subscription" at bounding box center [992, 245] width 55 height 7
